Goal: Transaction & Acquisition: Purchase product/service

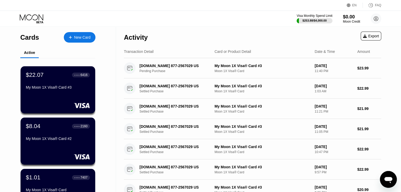
click at [21, 38] on div "Cards" at bounding box center [29, 38] width 19 height 8
click at [100, 35] on div "Cards New Card Active $22.07 ● ● ● ● 6416 My Moon 1X Visa® Card #3 $8.04 ● ● ● …" at bounding box center [58, 178] width 116 height 303
click at [88, 38] on div "New Card" at bounding box center [82, 37] width 16 height 4
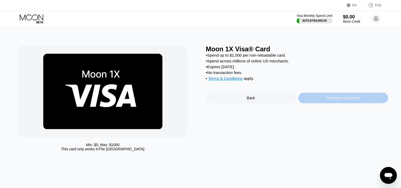
click at [315, 103] on div "Purchase Card Now" at bounding box center [343, 98] width 90 height 11
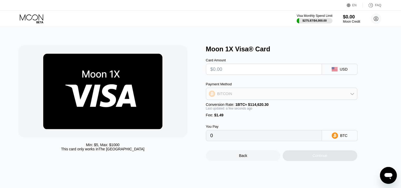
click at [245, 94] on div "BITCOIN" at bounding box center [281, 94] width 151 height 11
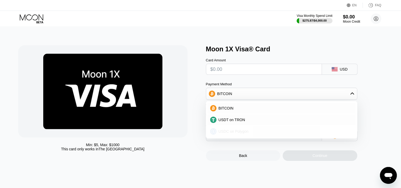
click at [233, 132] on span "USDC on Polygon" at bounding box center [233, 131] width 30 height 4
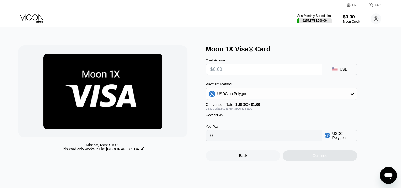
click at [227, 73] on input "text" at bounding box center [263, 69] width 107 height 11
type input "$22"
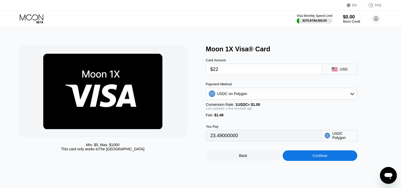
type input "23.49000000"
type input "$225"
type input "226.49000000"
type input "$225"
click at [316, 158] on div "Continue" at bounding box center [319, 156] width 15 height 4
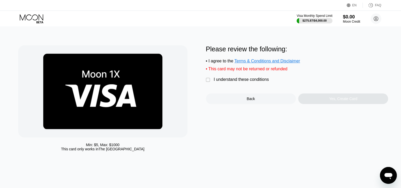
click at [237, 82] on div "I understand these conditions" at bounding box center [241, 79] width 55 height 5
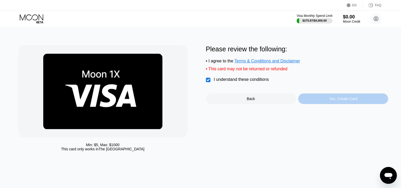
click at [308, 99] on div "Yes, Create Card" at bounding box center [343, 99] width 90 height 11
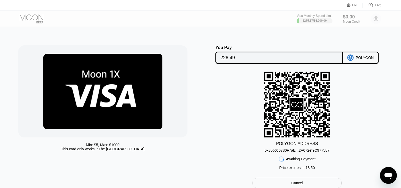
click at [307, 151] on div "0x35b6c6780F7aE...2A672ef9C977587" at bounding box center [296, 150] width 65 height 4
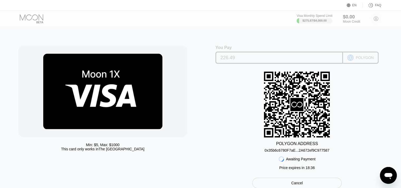
click at [236, 60] on input "226.49" at bounding box center [278, 57] width 117 height 11
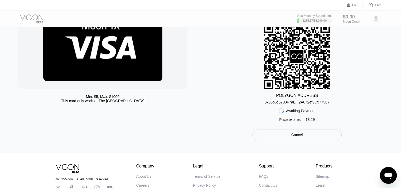
scroll to position [48, 0]
click at [232, 112] on div "POLYGON ADDRESS 0x35b6c6780F7aE...2A672ef9C977587 Awaiting Payment Price expire…" at bounding box center [297, 73] width 182 height 101
click at [296, 104] on div "0x35b6c6780F7aE...2A672ef9C977587" at bounding box center [296, 102] width 65 height 4
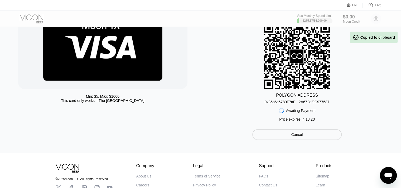
scroll to position [0, 0]
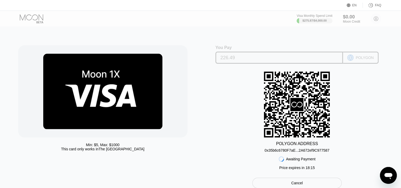
click at [239, 62] on input "226.49" at bounding box center [278, 57] width 117 height 11
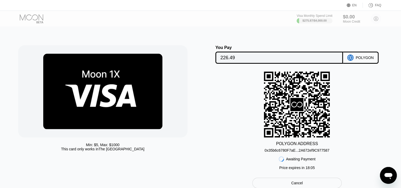
click at [263, 177] on div "You Pay 226.49 POLYGON POLYGON ADDRESS 0x35b6c6780F7aE...2A672ef9C977587 Awaiti…" at bounding box center [297, 116] width 182 height 143
click at [279, 146] on div "POLYGON ADDRESS" at bounding box center [297, 143] width 42 height 5
click at [285, 149] on div "0x35b6c6780F7aE...2A672ef9C977587" at bounding box center [296, 149] width 65 height 6
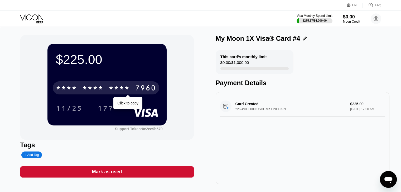
click at [99, 87] on div "* * * *" at bounding box center [92, 89] width 21 height 8
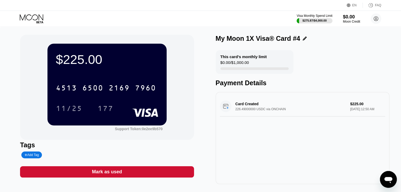
click at [126, 52] on div "$225.00" at bounding box center [107, 59] width 102 height 15
click at [311, 17] on div "Visa Monthly Spend Limit" at bounding box center [314, 16] width 36 height 4
click at [371, 22] on icon at bounding box center [375, 18] width 11 height 11
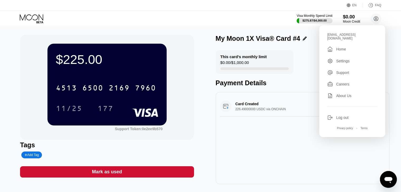
click at [30, 12] on div "Visa Monthly Spend Limit $275.87 / $4,000.00 $0.00 Moon Credit [EMAIL_ADDRESS][…" at bounding box center [200, 19] width 401 height 16
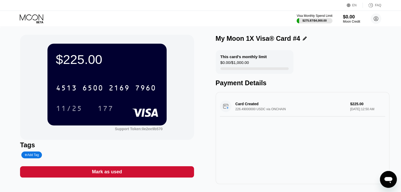
scroll to position [46, 0]
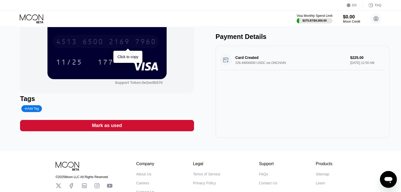
click at [121, 42] on div "2169" at bounding box center [119, 42] width 21 height 8
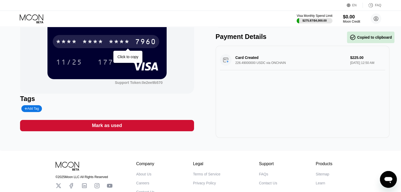
scroll to position [0, 0]
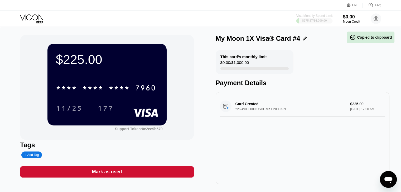
click at [317, 17] on div "Visa Monthly Spend Limit" at bounding box center [314, 16] width 36 height 4
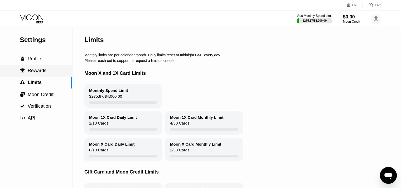
click at [37, 72] on span "Rewards" at bounding box center [37, 70] width 19 height 5
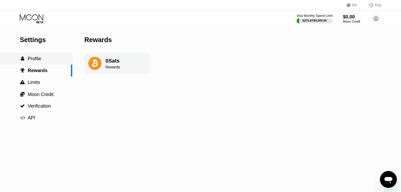
click at [30, 55] on div " Profile" at bounding box center [36, 59] width 72 height 12
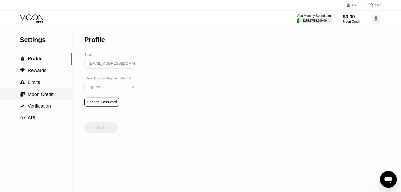
click at [34, 96] on span "Moon Credit" at bounding box center [41, 94] width 26 height 5
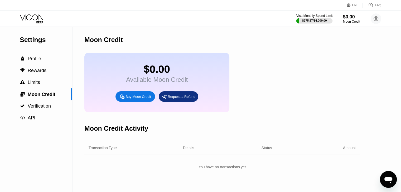
click at [310, 16] on div "Visa Monthly Spend Limit" at bounding box center [314, 16] width 36 height 4
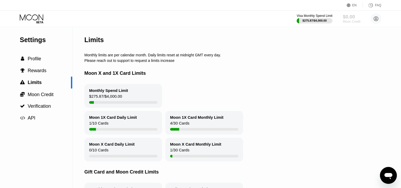
click at [355, 20] on div "Moon Credit" at bounding box center [351, 22] width 18 height 4
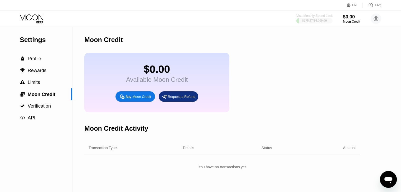
click at [317, 14] on div "Visa Monthly Spend Limit" at bounding box center [314, 16] width 36 height 4
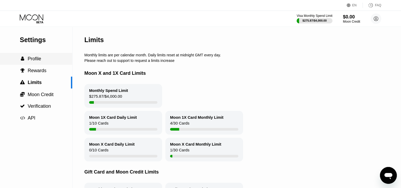
click at [42, 55] on div " Profile" at bounding box center [36, 59] width 72 height 12
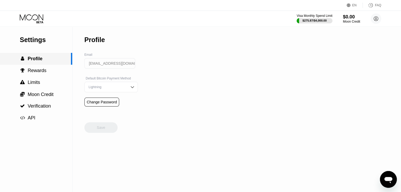
scroll to position [53, 0]
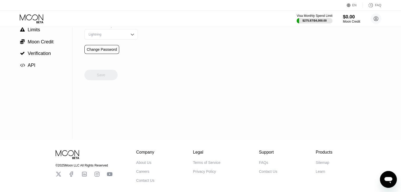
click at [89, 71] on div "Save" at bounding box center [100, 69] width 33 height 21
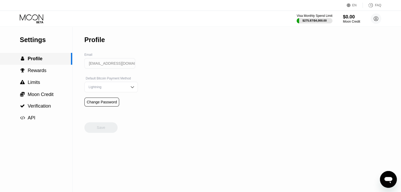
click at [34, 63] on div " Profile" at bounding box center [36, 59] width 72 height 12
click at [35, 73] on span "Rewards" at bounding box center [37, 70] width 19 height 5
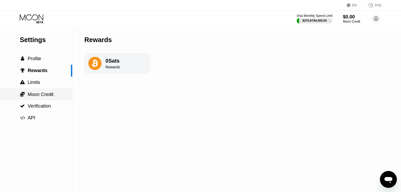
click at [37, 92] on div " Moon Credit" at bounding box center [36, 95] width 72 height 12
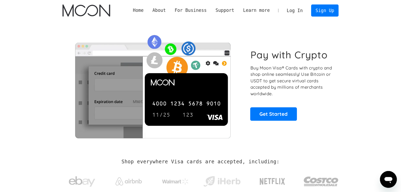
click at [294, 8] on link "Log In" at bounding box center [294, 11] width 25 height 12
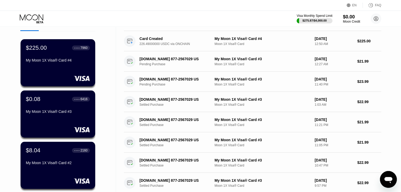
scroll to position [27, 0]
